Goal: Transaction & Acquisition: Purchase product/service

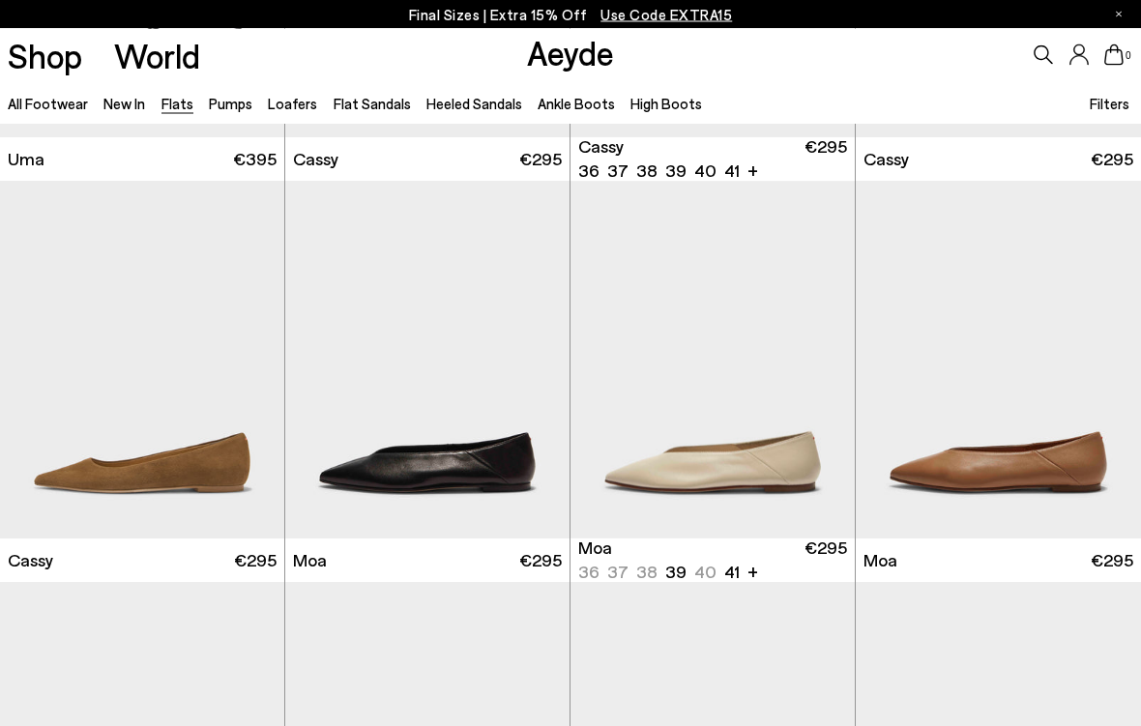
scroll to position [1951, 0]
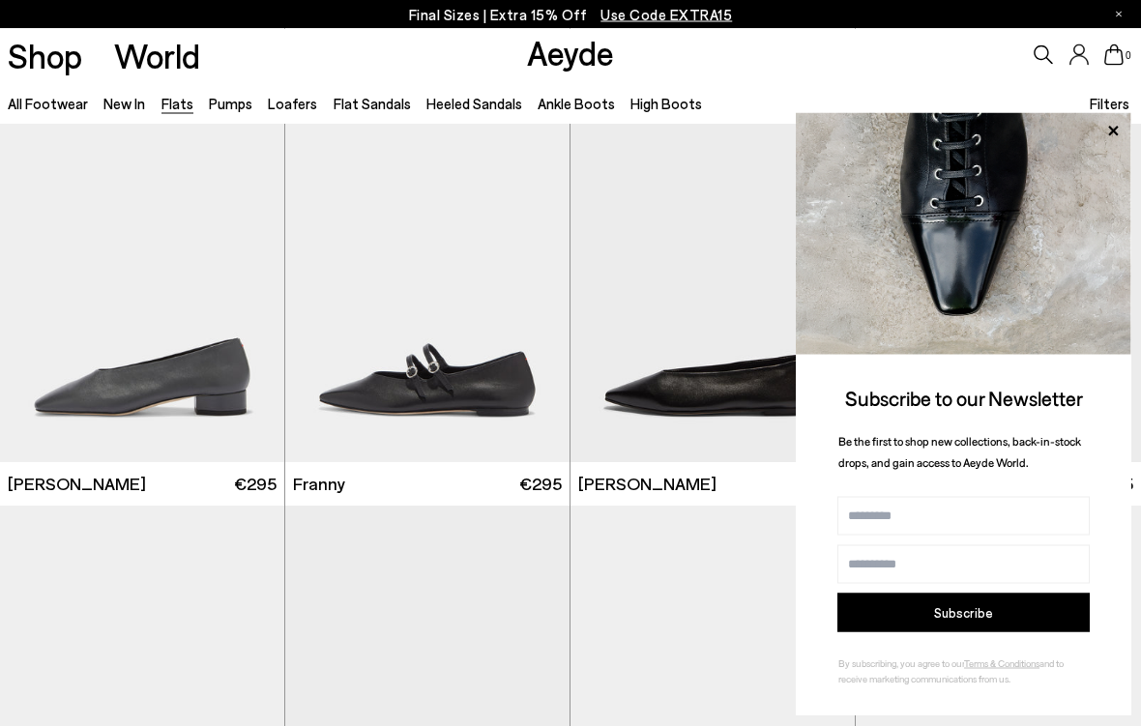
scroll to position [4435, 0]
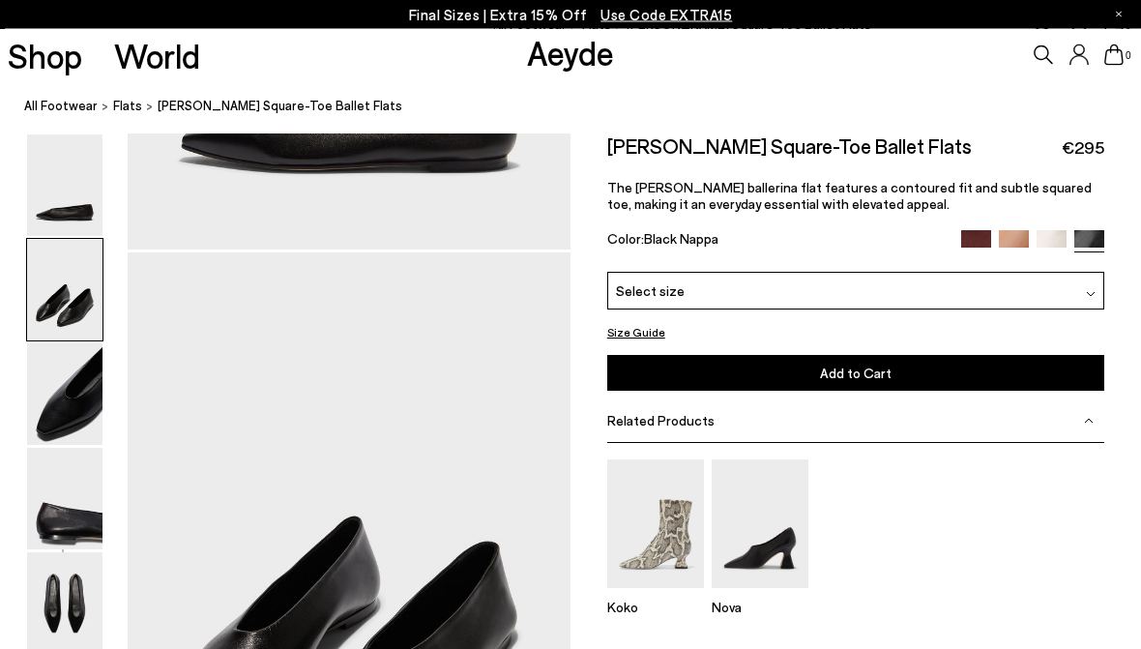
scroll to position [518, 0]
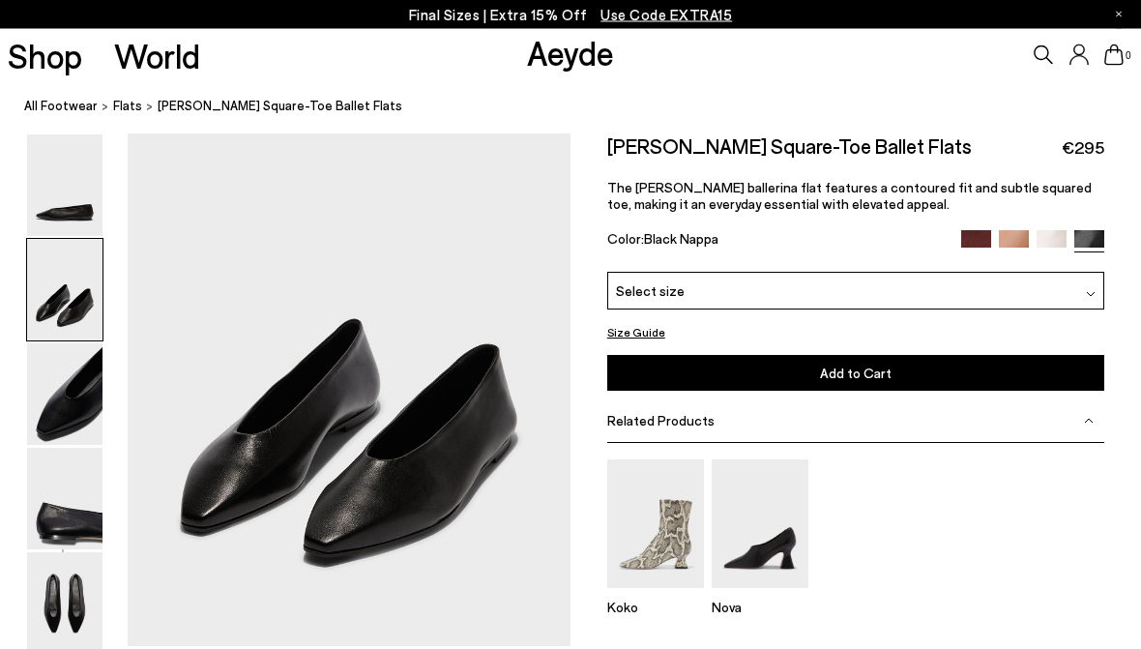
click at [53, 116] on nav "All Footwear Flats Betty Square-Toe Ballet Flats" at bounding box center [582, 107] width 1117 height 53
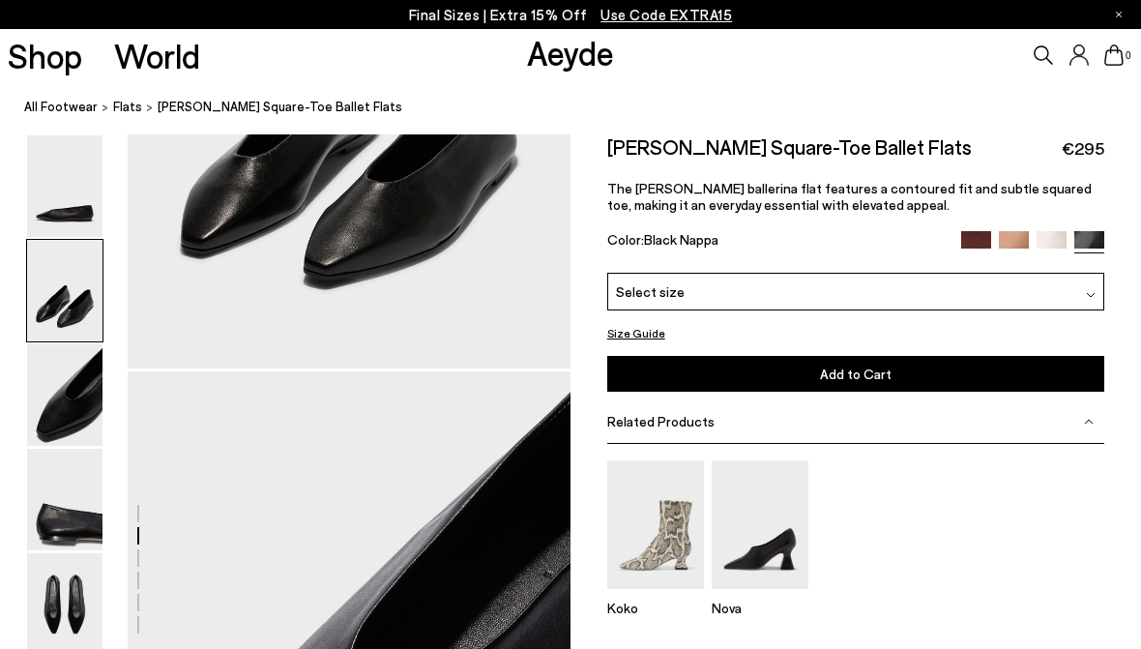
scroll to position [873, 0]
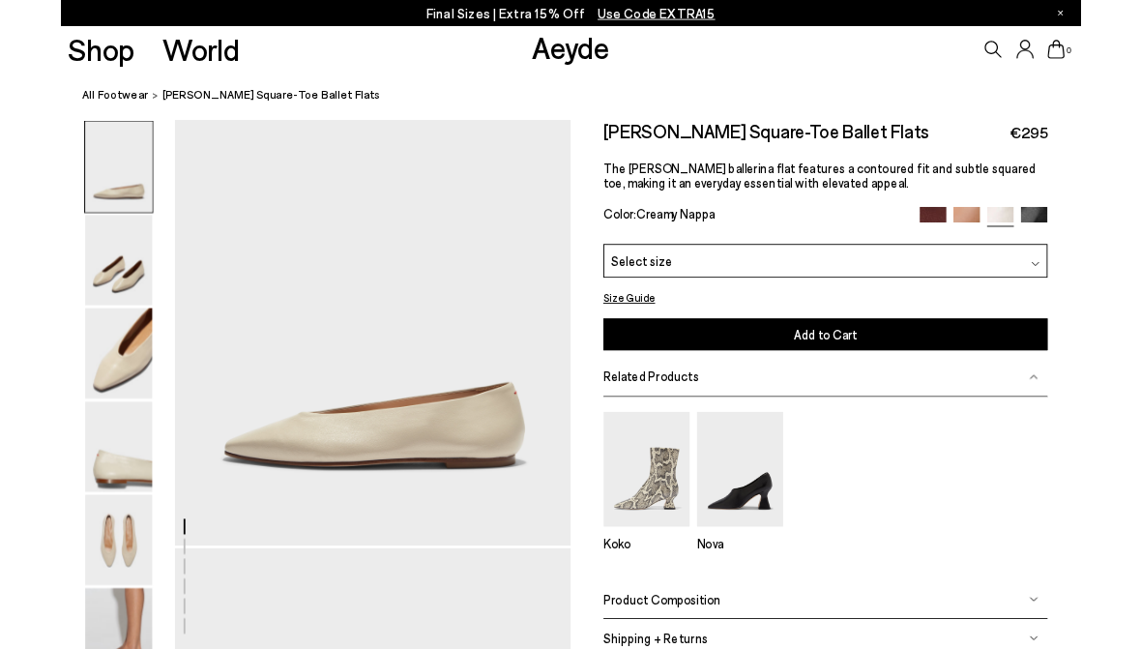
scroll to position [178, 0]
